Goal: Check status: Check status

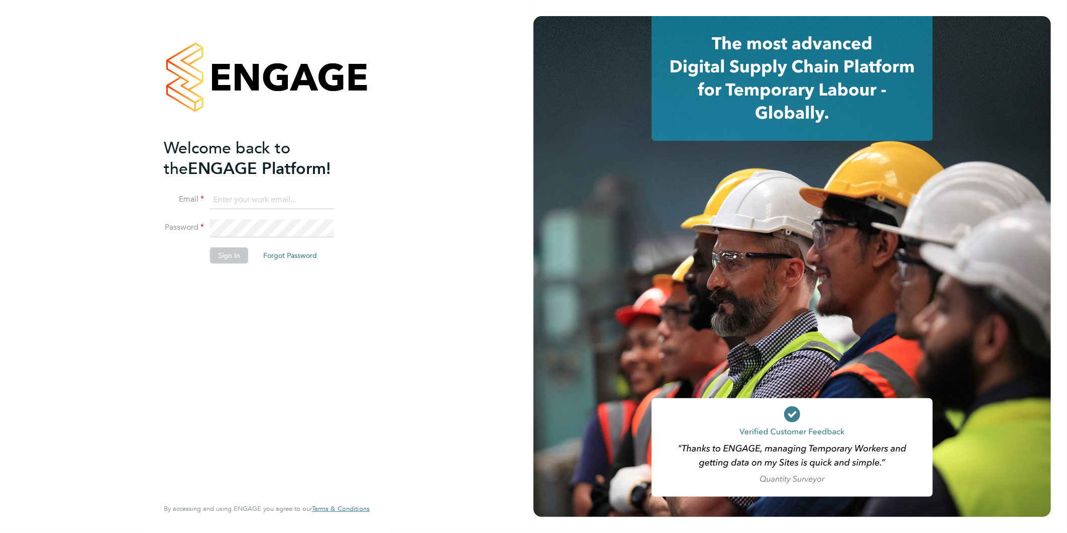
type input "n.daloyi@nhs.net"
click at [233, 254] on button "Sign In" at bounding box center [229, 255] width 38 height 16
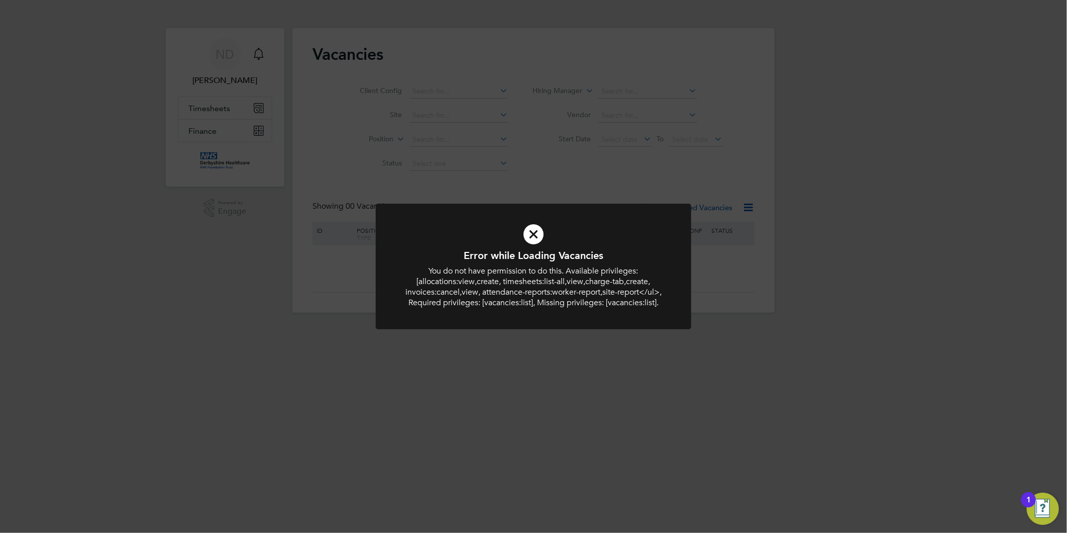
click at [539, 237] on icon at bounding box center [533, 234] width 261 height 39
click at [523, 229] on icon at bounding box center [533, 234] width 261 height 39
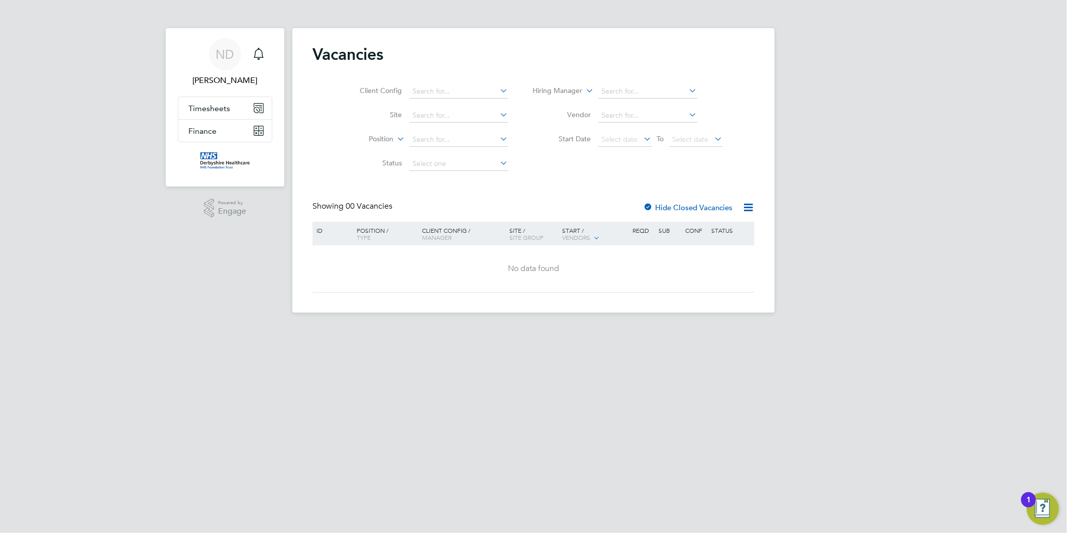
click at [531, 232] on div "Site / Site Group" at bounding box center [533, 234] width 53 height 24
click at [260, 115] on button "Timesheets" at bounding box center [224, 108] width 93 height 22
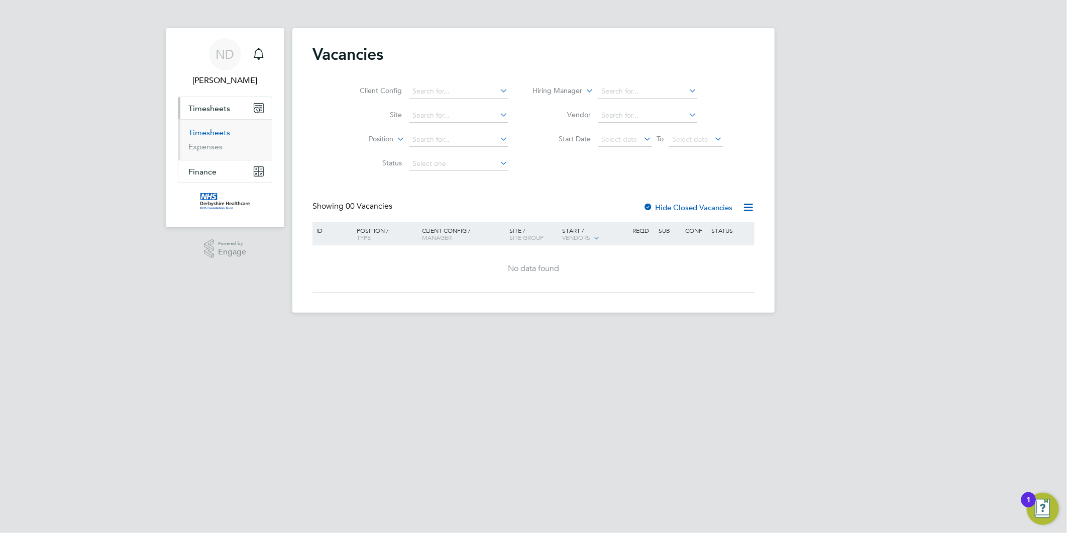
click at [223, 132] on link "Timesheets" at bounding box center [209, 133] width 42 height 10
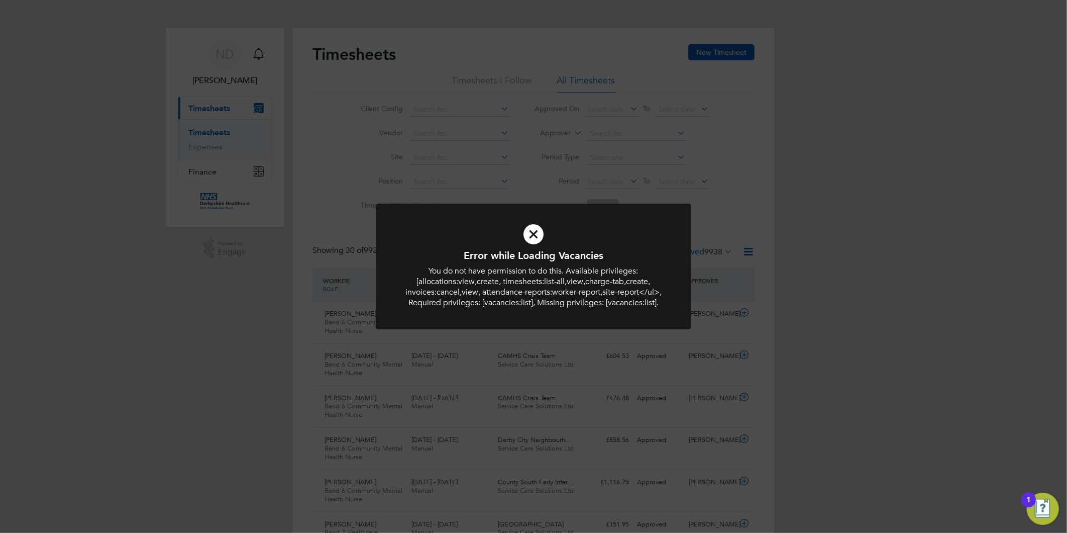
click at [531, 228] on icon at bounding box center [533, 234] width 261 height 39
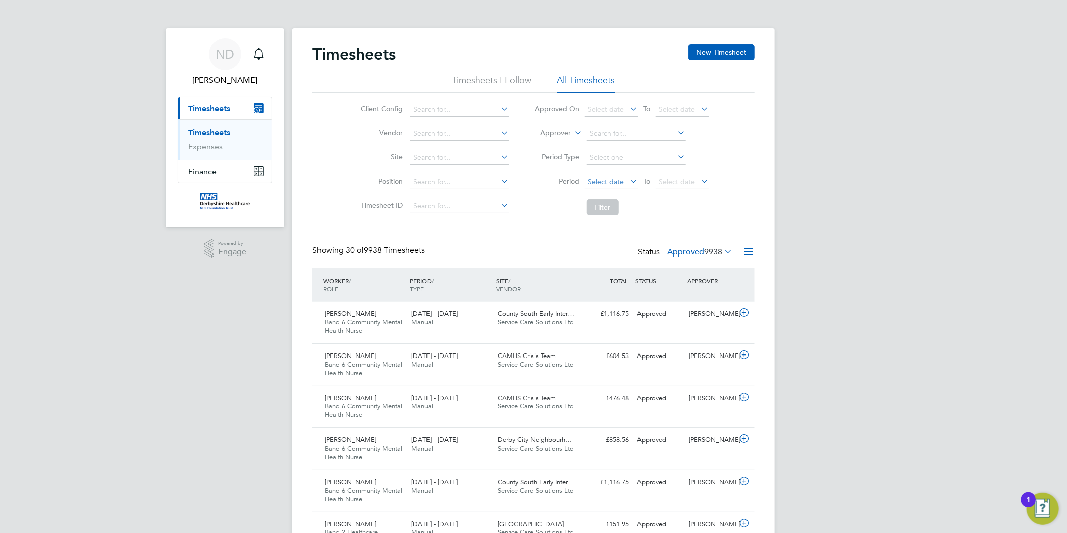
click at [625, 181] on span "Select date" at bounding box center [612, 182] width 54 height 14
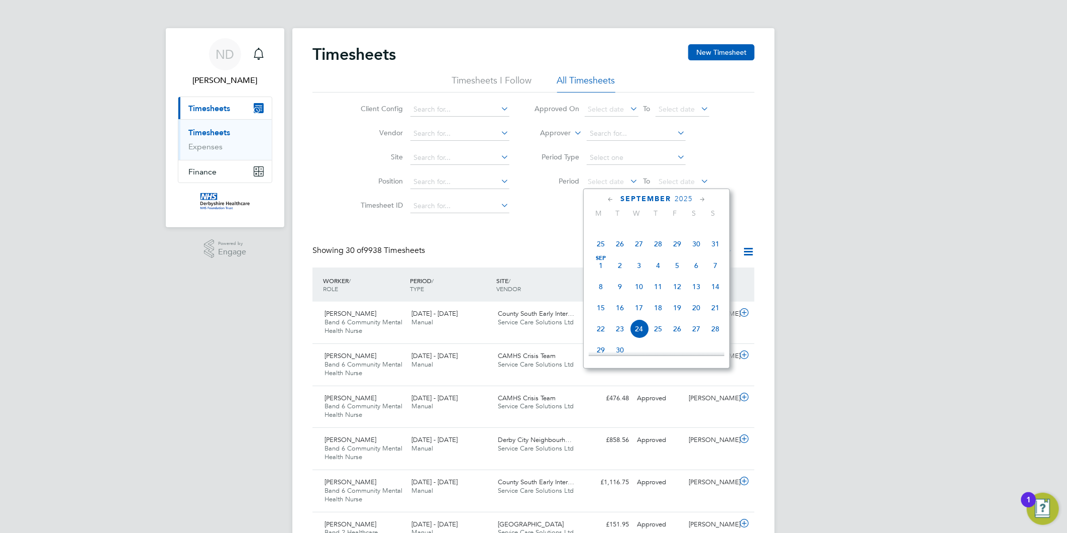
click at [601, 270] on span "Sep 1" at bounding box center [600, 265] width 19 height 19
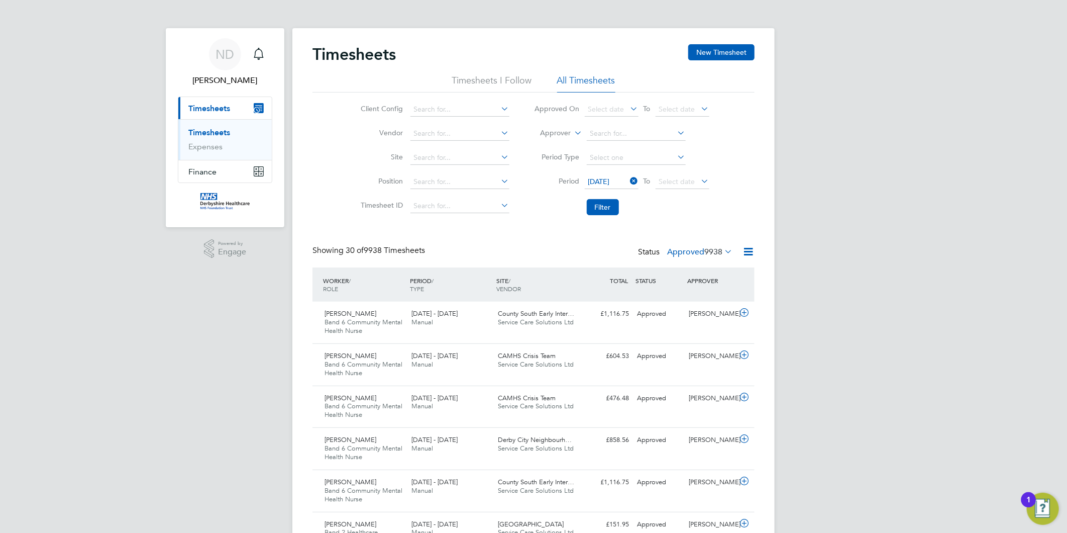
click at [699, 179] on icon at bounding box center [699, 181] width 0 height 14
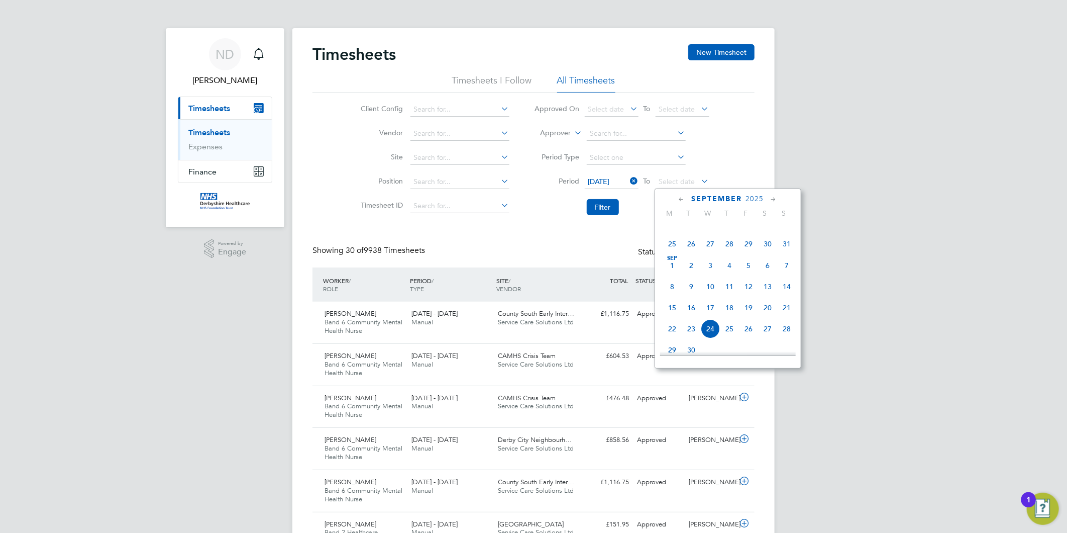
click at [714, 284] on span "10" at bounding box center [710, 286] width 19 height 19
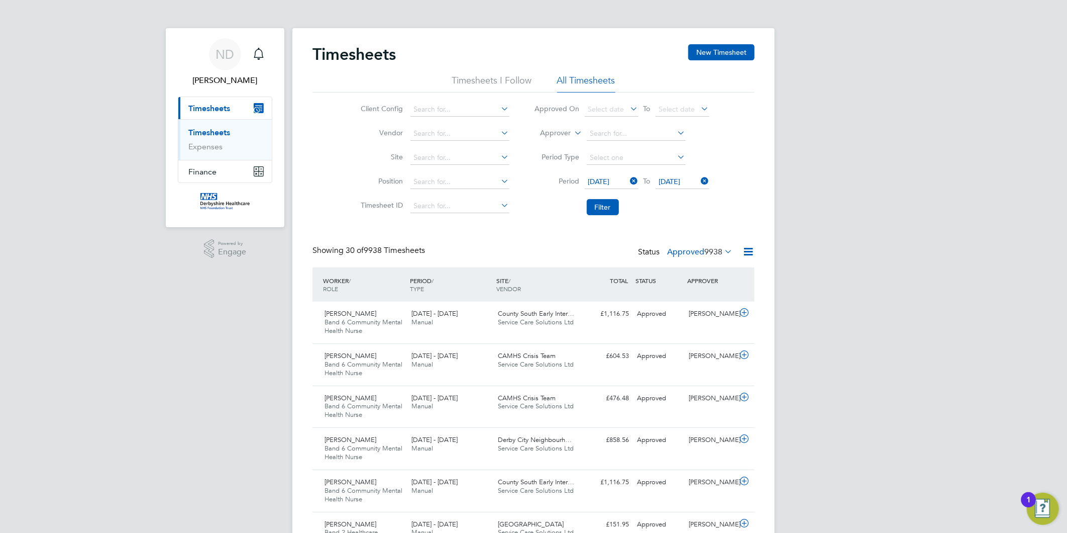
click at [610, 207] on button "Filter" at bounding box center [603, 207] width 32 height 16
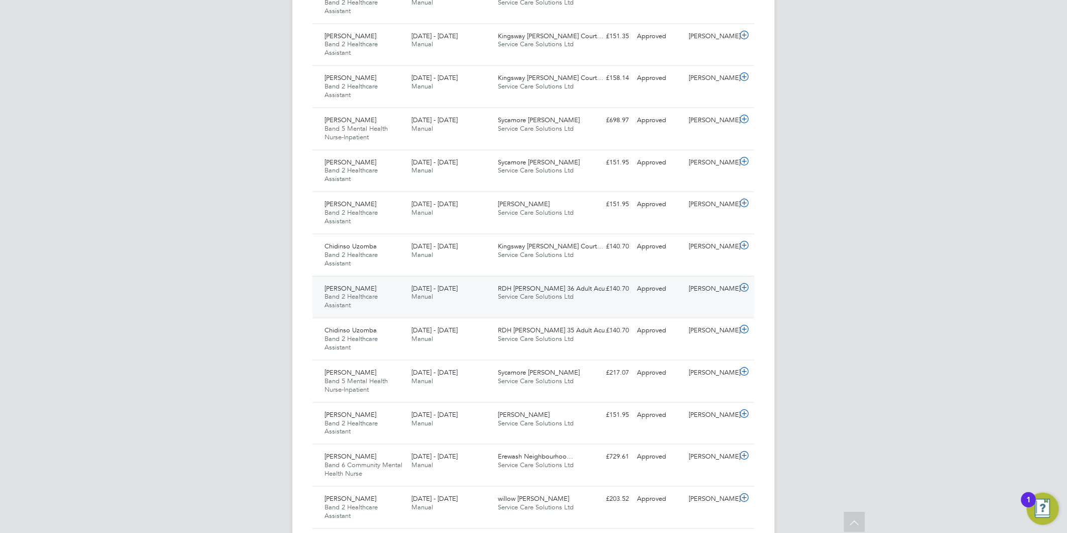
drag, startPoint x: 746, startPoint y: 283, endPoint x: 737, endPoint y: 282, distance: 9.1
click at [741, 283] on icon at bounding box center [744, 287] width 13 height 8
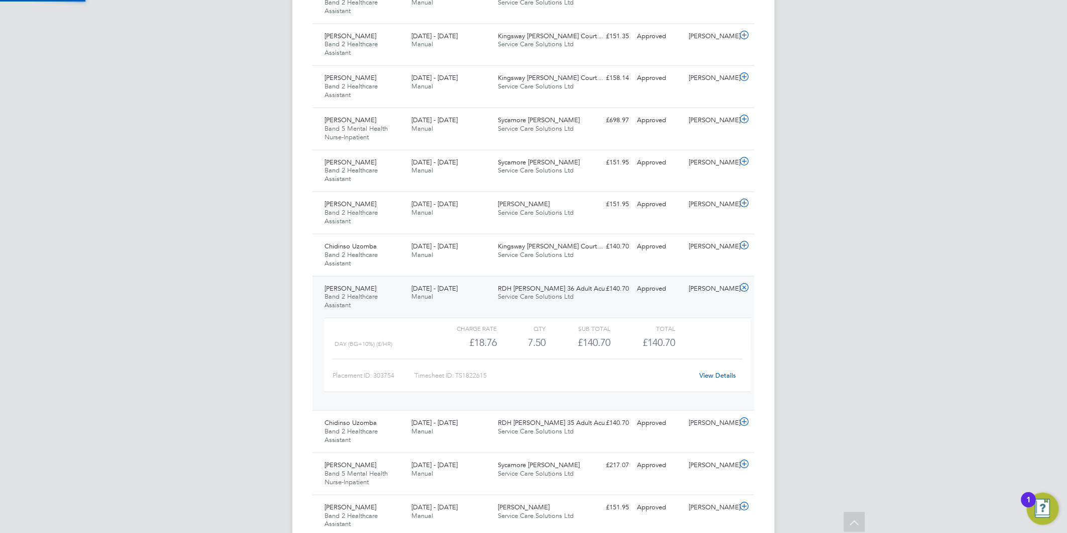
click at [745, 287] on icon at bounding box center [744, 287] width 13 height 8
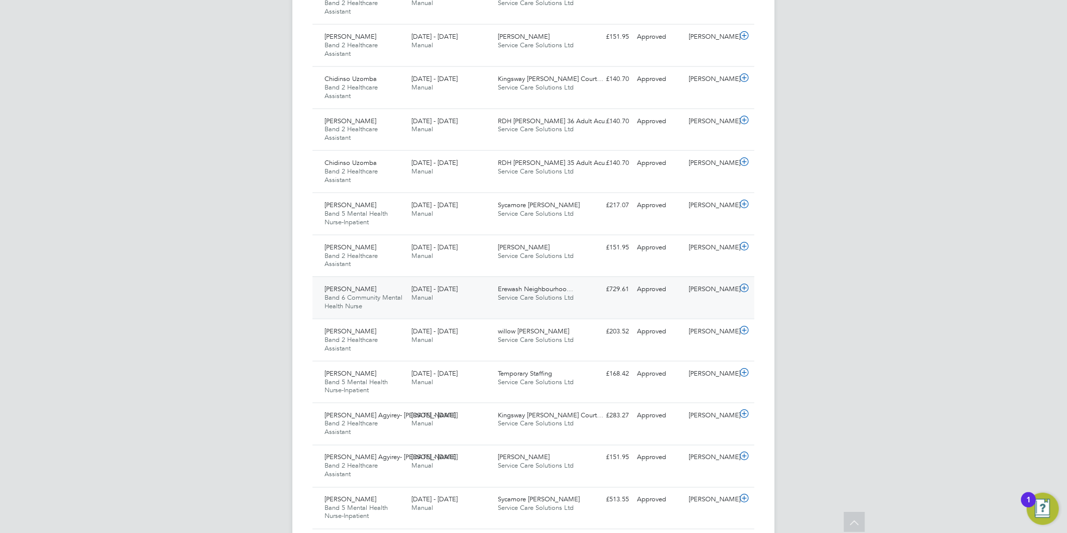
click at [747, 289] on icon at bounding box center [744, 288] width 13 height 8
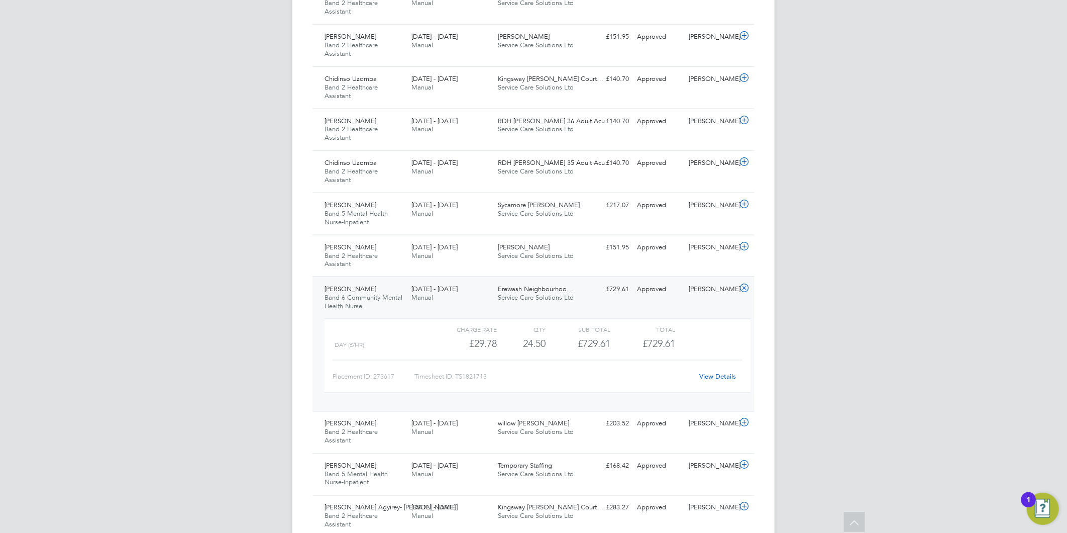
click at [721, 369] on div "View Details" at bounding box center [717, 376] width 49 height 16
click at [722, 374] on link "View Details" at bounding box center [718, 376] width 37 height 9
click at [746, 287] on icon at bounding box center [744, 288] width 13 height 8
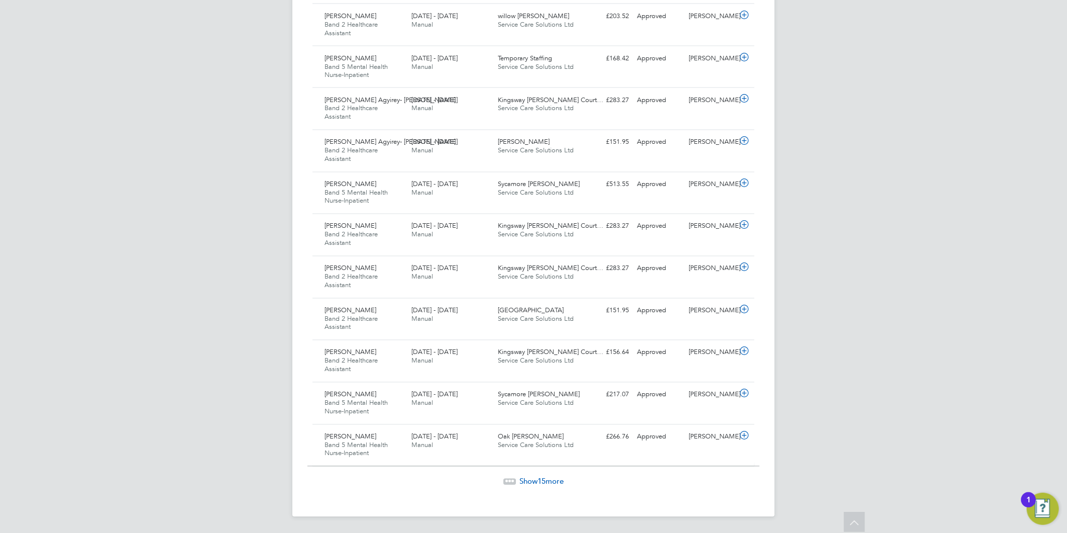
click at [563, 478] on span "Show 15 more" at bounding box center [542, 481] width 44 height 10
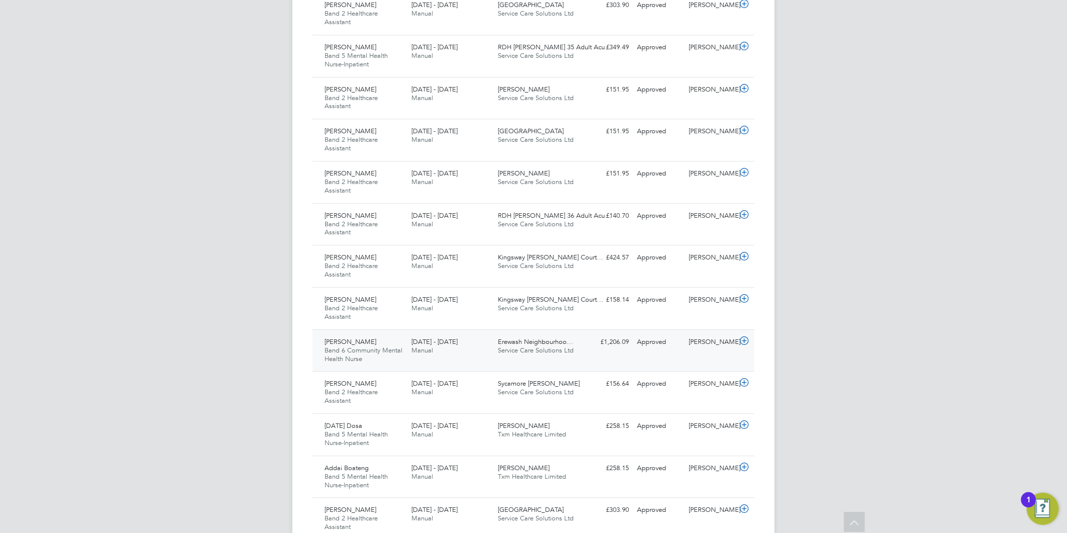
click at [752, 340] on div at bounding box center [746, 342] width 18 height 16
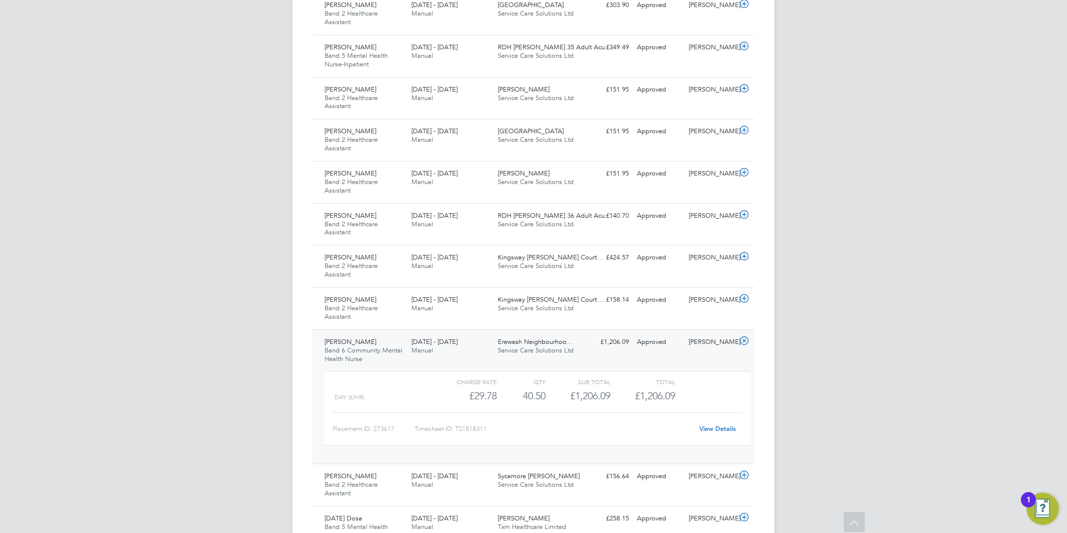
click at [722, 429] on link "View Details" at bounding box center [718, 428] width 37 height 9
